Goal: Find specific page/section: Find specific page/section

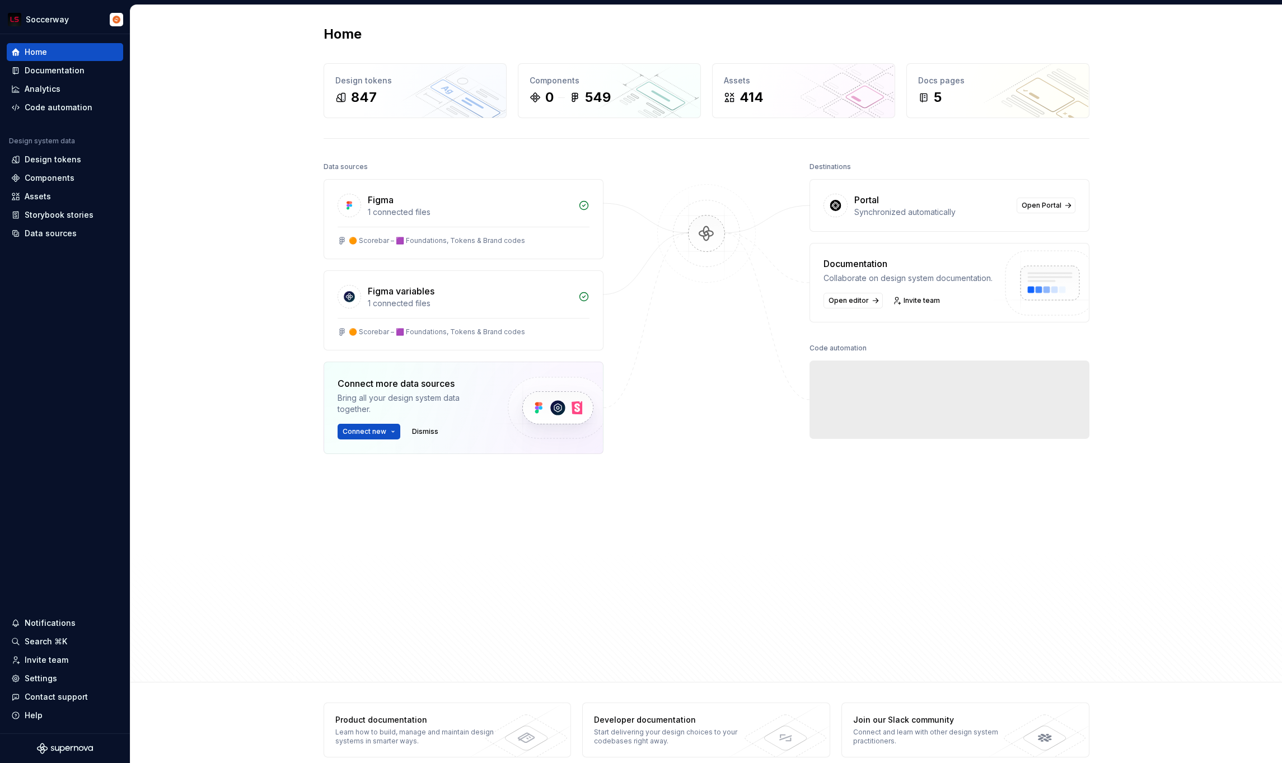
click at [174, 283] on div "Home Design tokens 847 Components 0 549 Assets 414 Docs pages 5 Data sources Fi…" at bounding box center [706, 344] width 1152 height 678
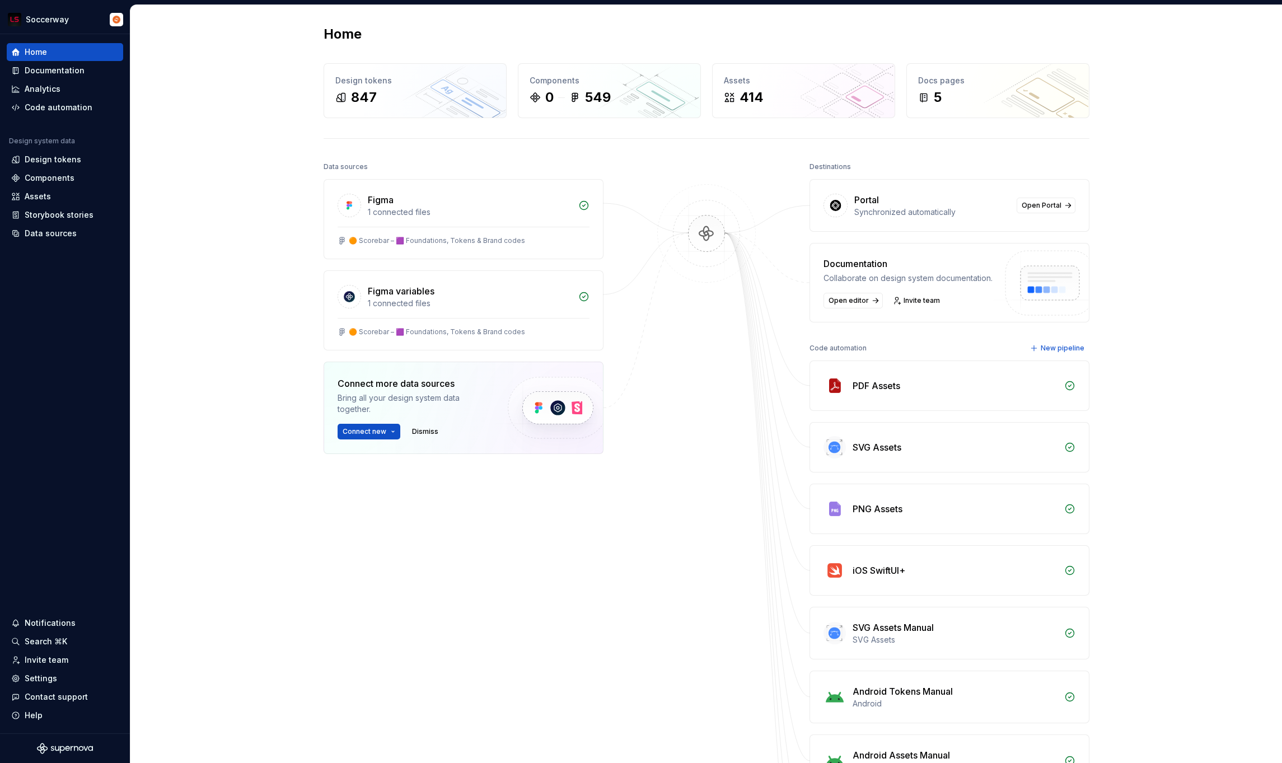
click at [174, 283] on div "Home Design tokens 847 Components 0 549 Assets 414 Docs pages 5 Data sources Fi…" at bounding box center [706, 522] width 1152 height 1035
click at [49, 199] on div "Assets" at bounding box center [38, 196] width 26 height 11
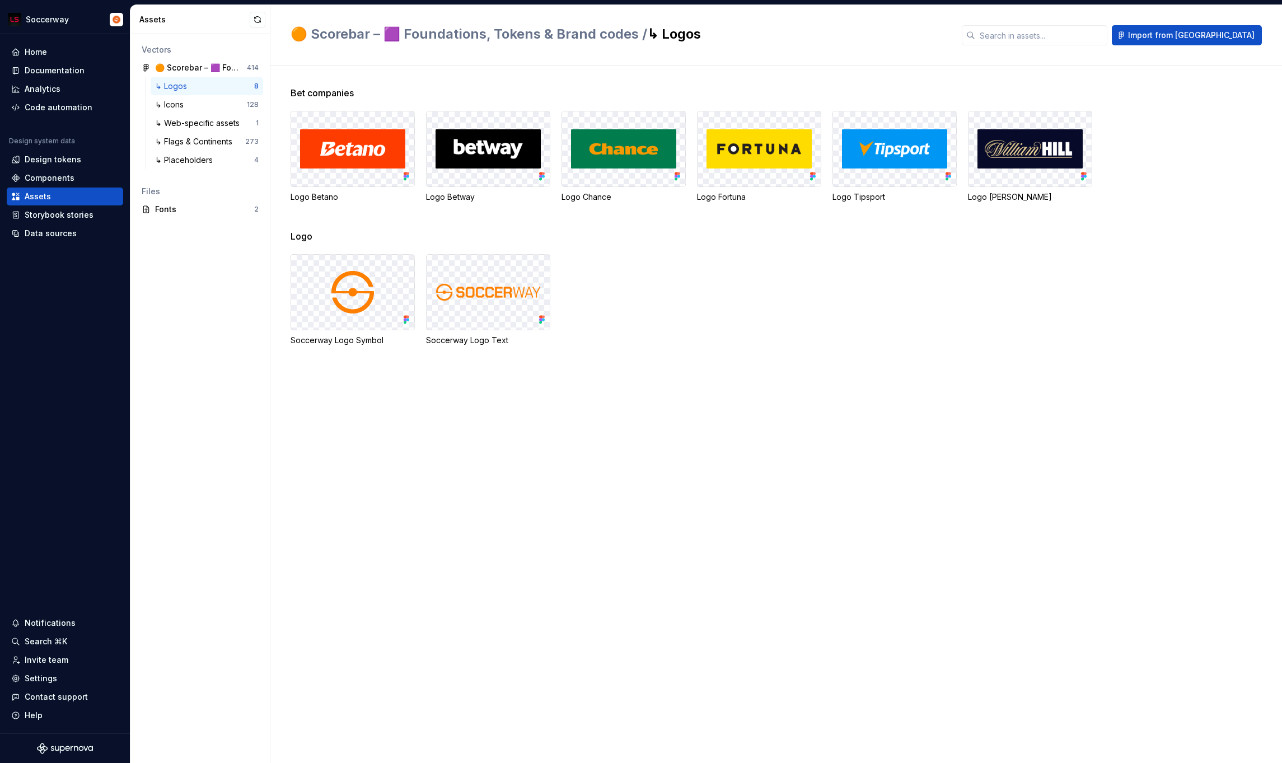
click at [628, 312] on div "Soccerway Logo Symbol Soccerway Logo Text" at bounding box center [787, 300] width 992 height 92
click at [492, 297] on img at bounding box center [488, 292] width 105 height 22
click at [217, 91] on div "↳ Logos" at bounding box center [204, 86] width 99 height 11
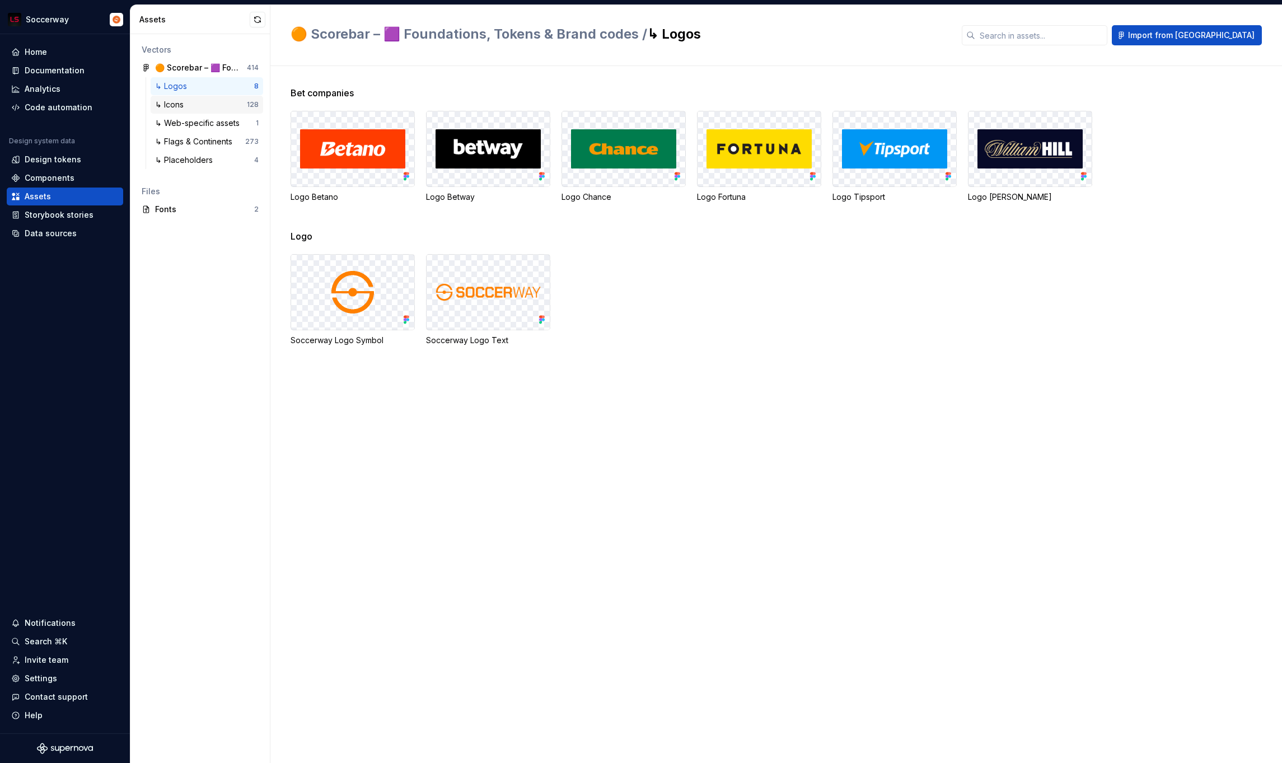
click at [213, 108] on div "↳ Icons" at bounding box center [201, 104] width 92 height 11
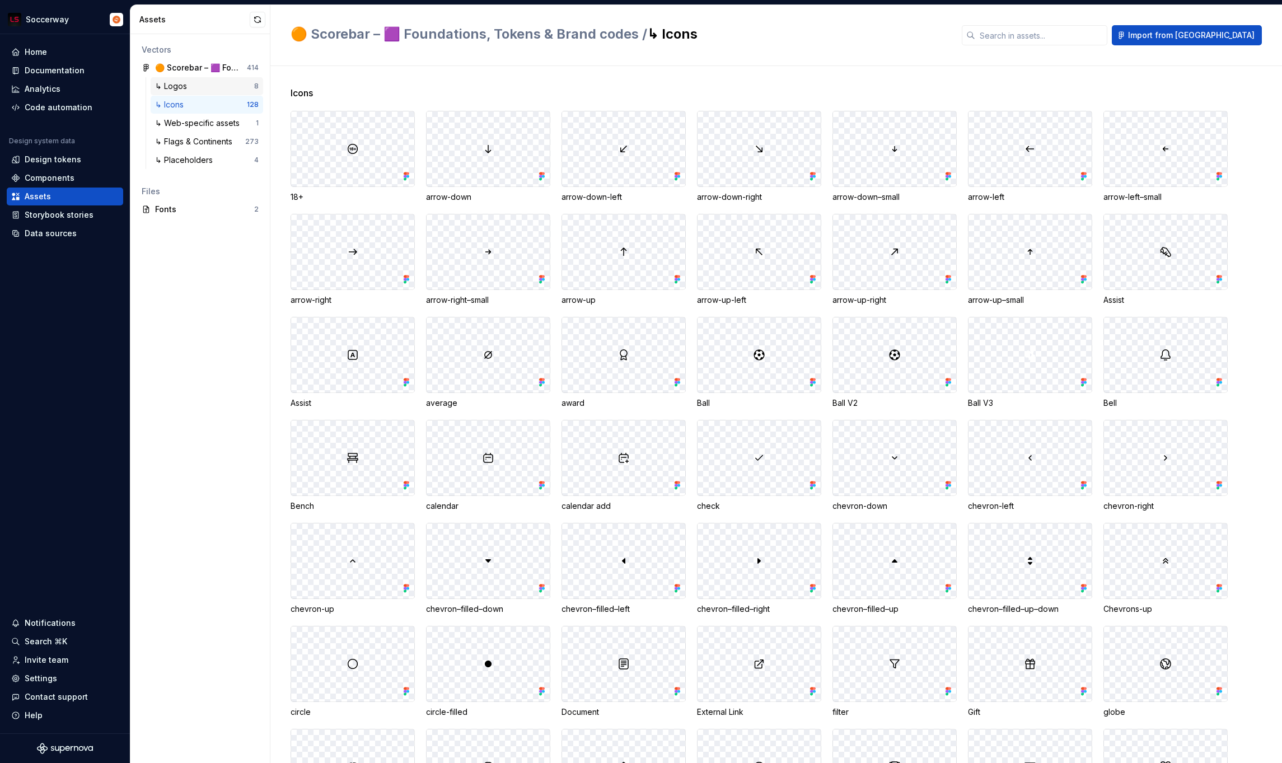
click at [213, 85] on div "↳ Logos" at bounding box center [204, 86] width 99 height 11
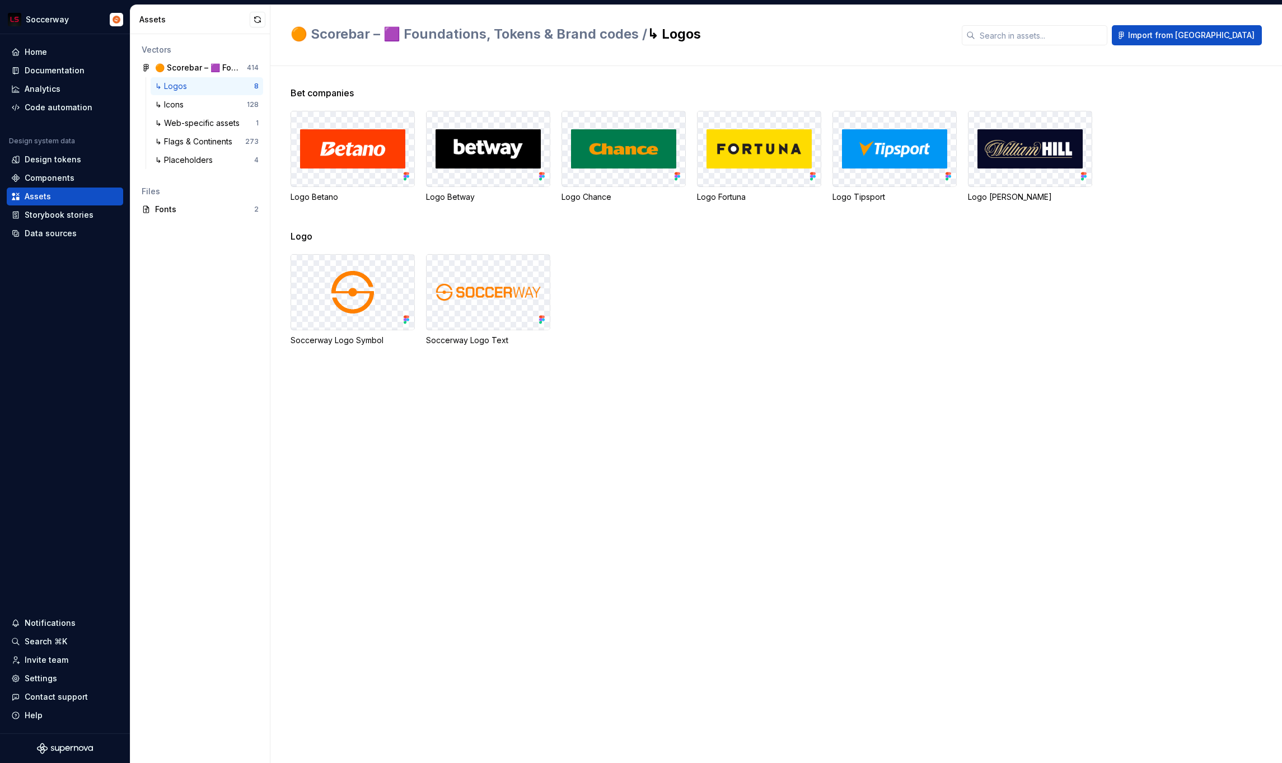
click at [378, 540] on div "Bet companies Logo Betano Logo Betway Logo Chance Logo Fortuna Logo Tipsport Lo…" at bounding box center [787, 414] width 992 height 697
click at [412, 480] on div "Bet companies Logo Betano Logo Betway Logo Chance Logo Fortuna Logo Tipsport Lo…" at bounding box center [787, 414] width 992 height 697
click at [411, 481] on div "Bet companies Logo Betano Logo Betway Logo Chance Logo Fortuna Logo Tipsport Lo…" at bounding box center [787, 414] width 992 height 697
click at [258, 21] on button "button" at bounding box center [258, 20] width 16 height 16
click at [718, 362] on div "Logo Soccerway Logo Symbol Soccerway Logo Text" at bounding box center [787, 301] width 992 height 143
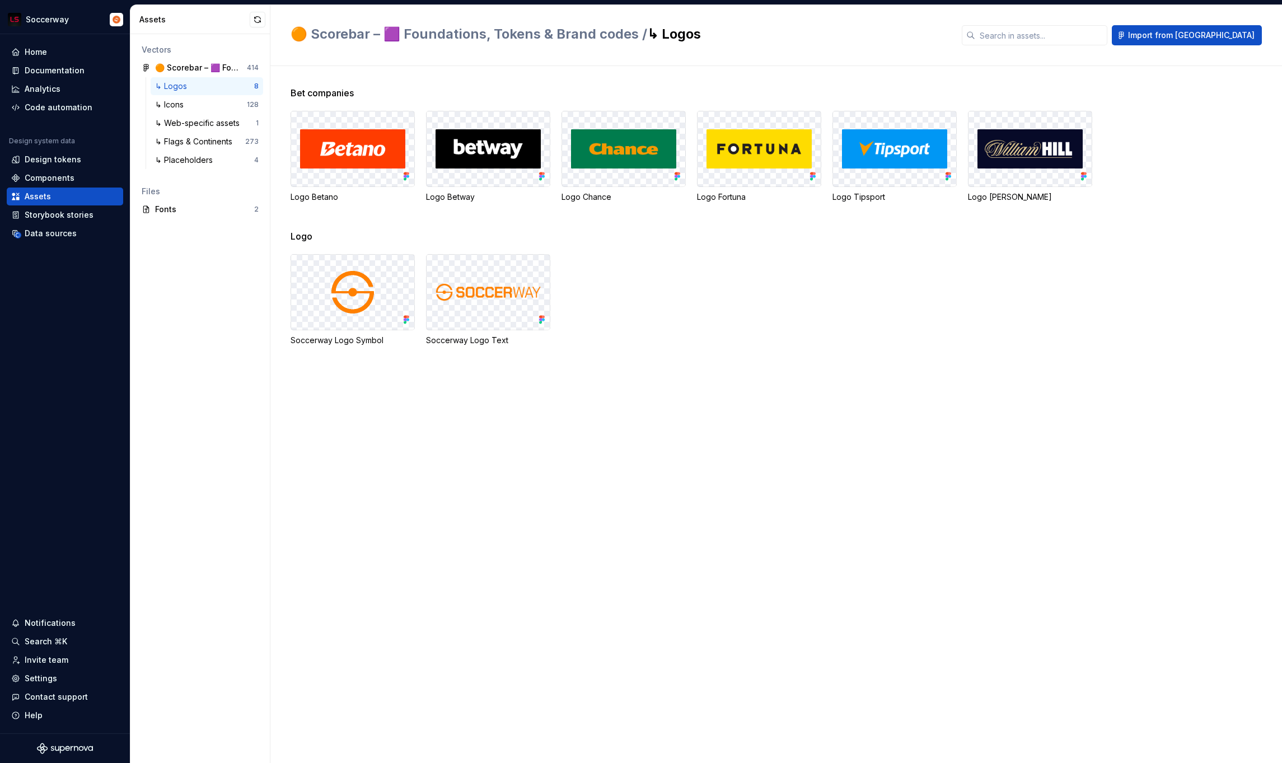
click at [718, 362] on div "Logo Soccerway Logo Symbol Soccerway Logo Text" at bounding box center [787, 301] width 992 height 143
click at [367, 563] on div "Bet companies Logo Betano Logo Betway Logo Chance Logo Fortuna Logo Tipsport Lo…" at bounding box center [787, 414] width 992 height 697
click at [410, 474] on div "Bet companies Logo Betano Logo Betway Logo Chance Logo Fortuna Logo Tipsport Lo…" at bounding box center [787, 414] width 992 height 697
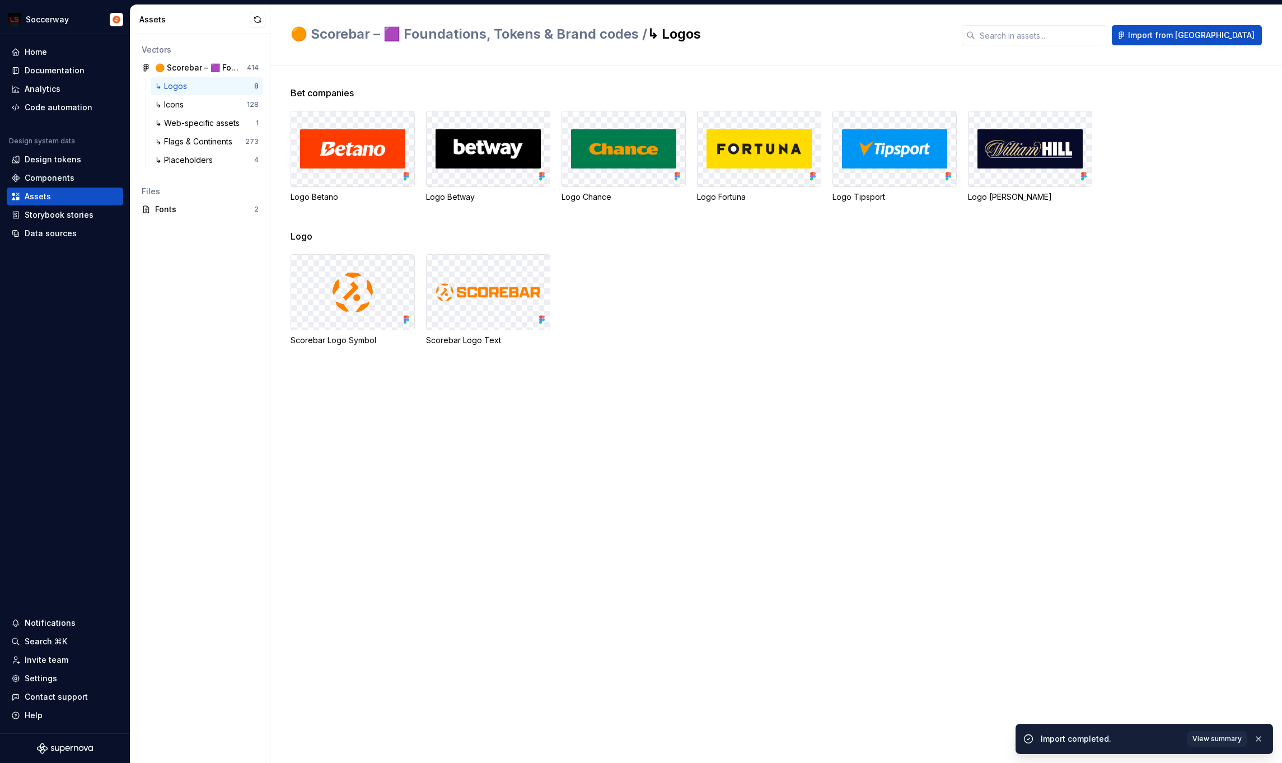
click at [410, 474] on div "Bet companies Logo Betano Logo Betway Logo Chance Logo Fortuna Logo Tipsport Lo…" at bounding box center [787, 414] width 992 height 697
click at [689, 297] on div "Scorebar Logo Symbol Scorebar Logo Text" at bounding box center [787, 300] width 992 height 92
click at [493, 286] on img at bounding box center [488, 292] width 105 height 22
click at [348, 286] on img at bounding box center [352, 292] width 45 height 45
click at [352, 300] on img at bounding box center [352, 292] width 45 height 45
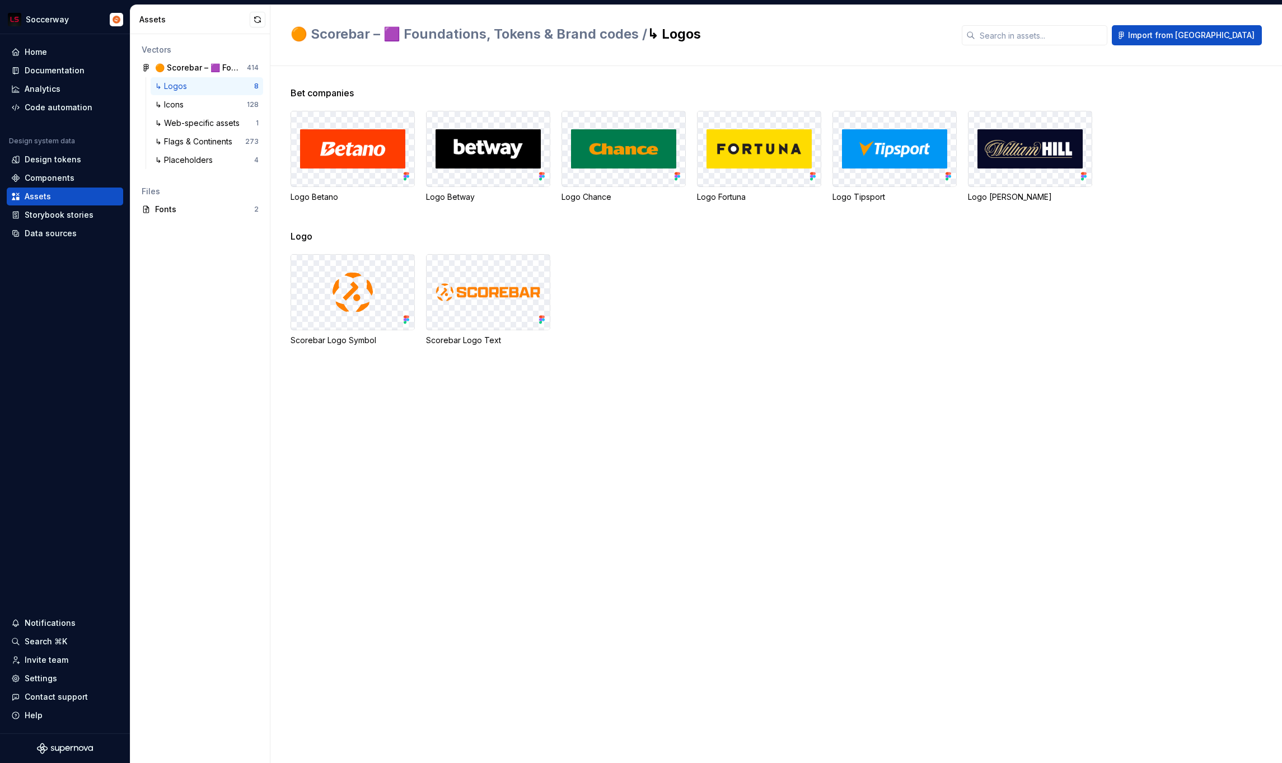
click at [603, 375] on div "Bet companies Logo Betano Logo Betway Logo Chance Logo Fortuna Logo Tipsport Lo…" at bounding box center [787, 414] width 992 height 697
click at [385, 589] on div "Bet companies Logo Betano Logo Betway Logo Chance Logo Fortuna Logo Tipsport Lo…" at bounding box center [787, 414] width 992 height 697
click at [474, 445] on div "Bet companies Logo Betano Logo Betway Logo Chance Logo Fortuna Logo Tipsport Lo…" at bounding box center [787, 414] width 992 height 697
